Goal: Obtain resource: Obtain resource

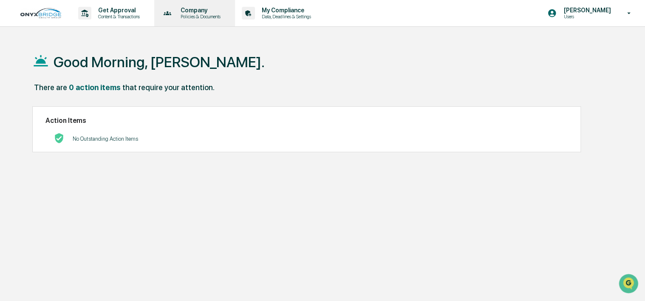
click at [207, 12] on p "Company" at bounding box center [199, 10] width 51 height 7
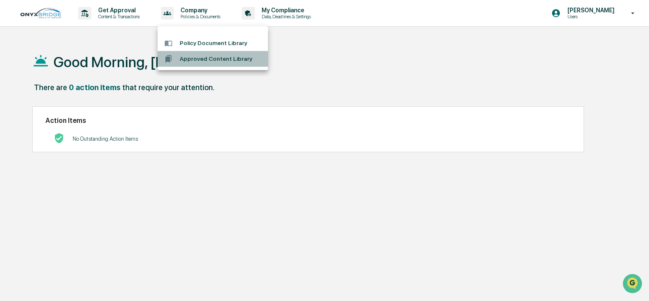
click at [206, 57] on li "Approved Content Library" at bounding box center [213, 59] width 110 height 16
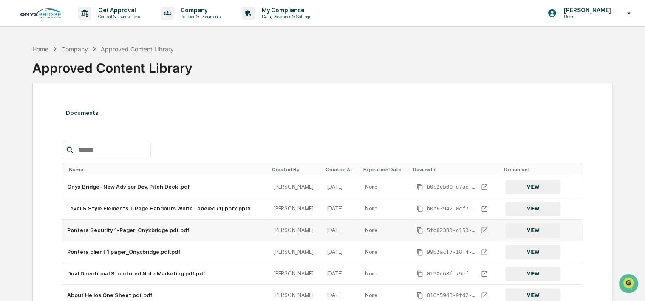
click at [527, 229] on button "VIEW" at bounding box center [532, 230] width 55 height 14
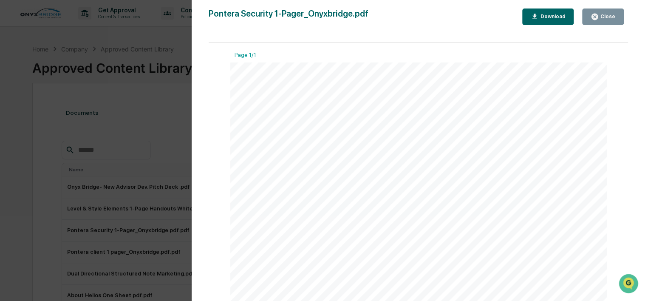
click at [608, 16] on div "Close" at bounding box center [606, 17] width 17 height 6
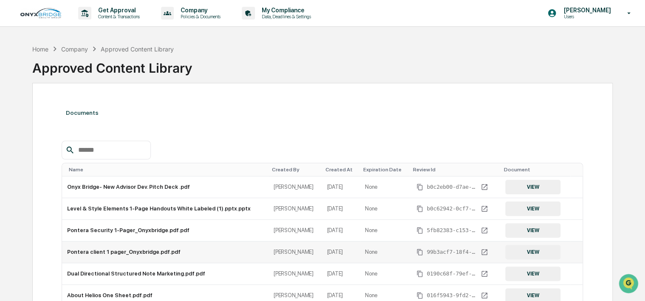
click at [532, 250] on button "VIEW" at bounding box center [532, 252] width 55 height 14
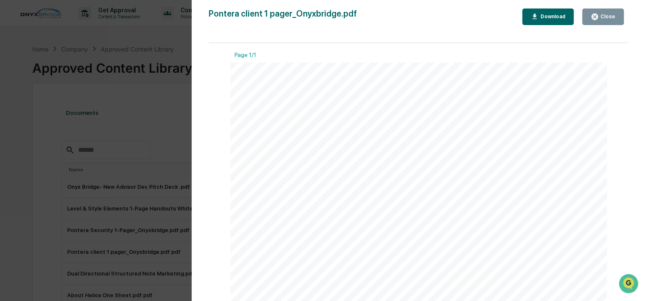
click at [549, 18] on div "Download" at bounding box center [551, 17] width 27 height 6
